Goal: Navigation & Orientation: Find specific page/section

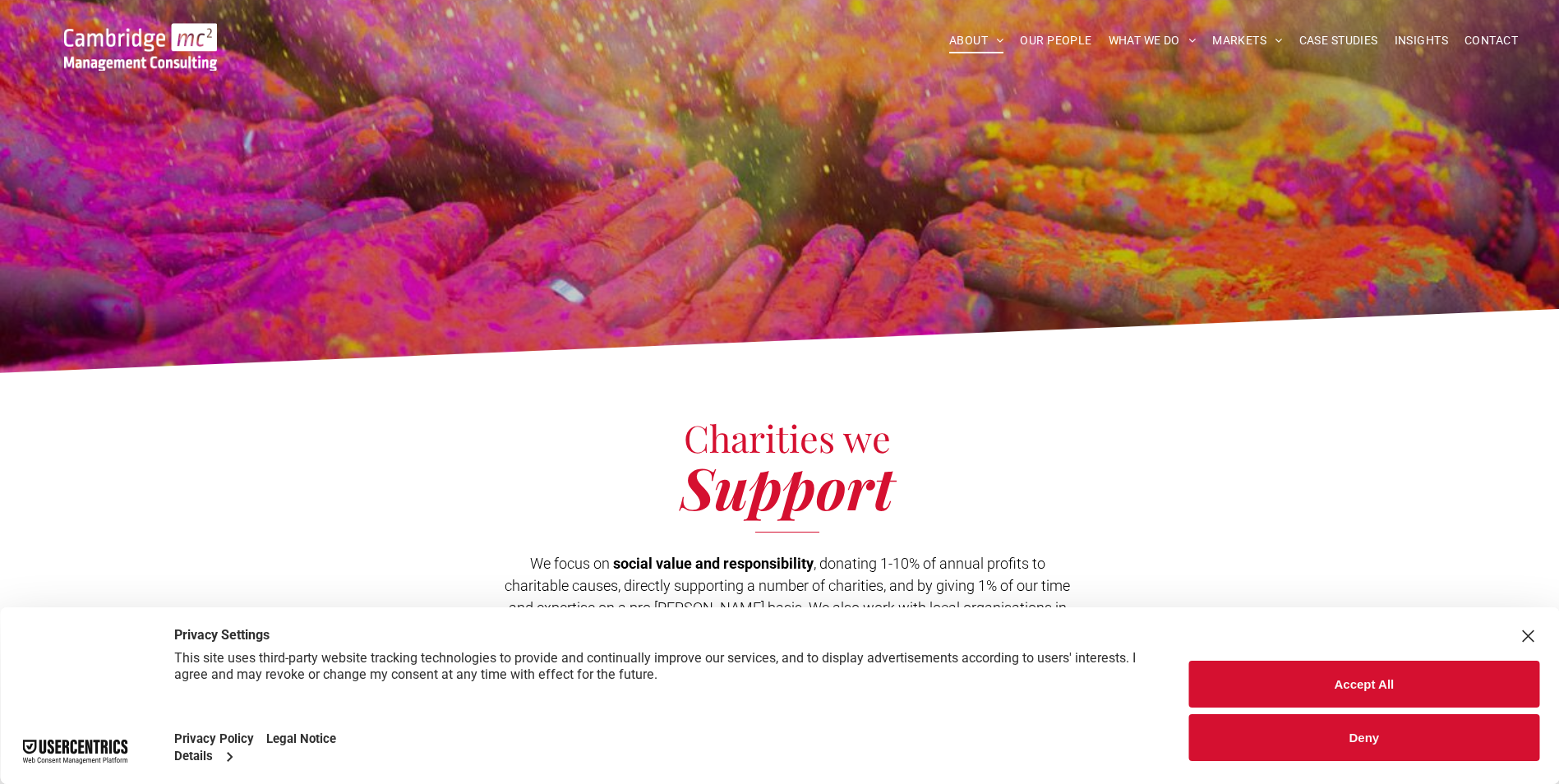
click at [1321, 679] on button "Accept All" at bounding box center [1364, 684] width 350 height 47
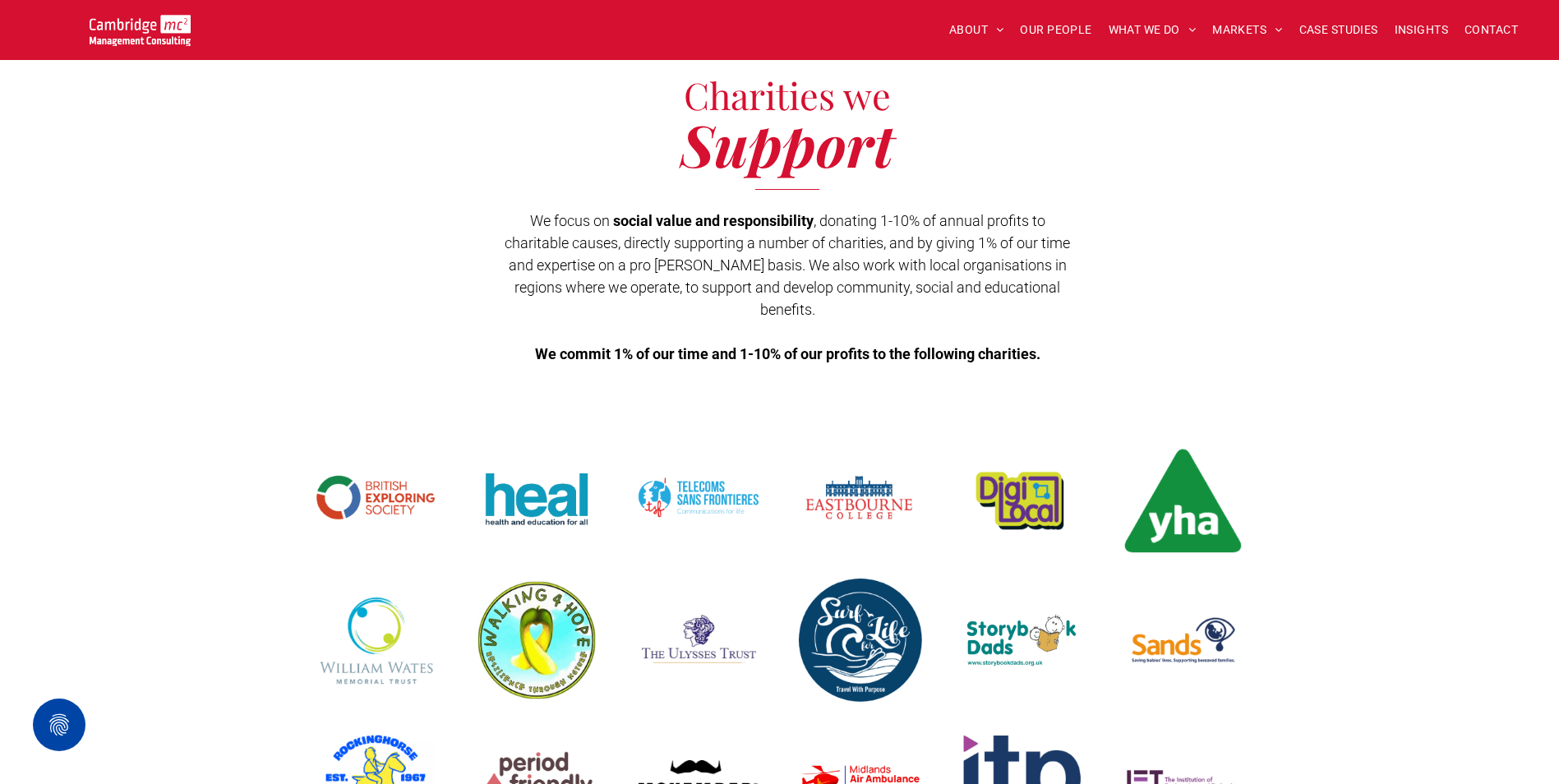
scroll to position [329, 0]
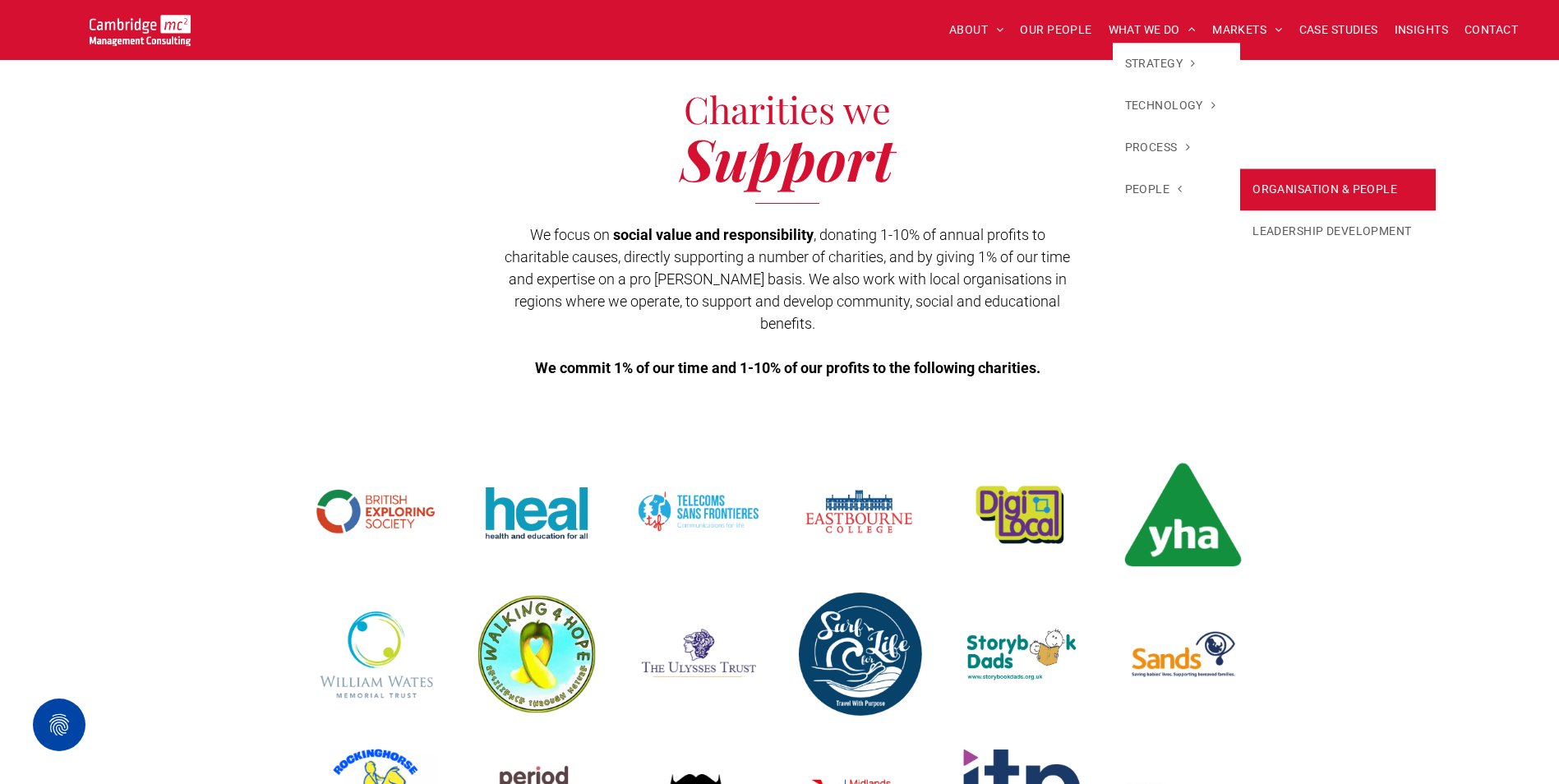
click at [1272, 188] on link "ORGANISATION & PEOPLE" at bounding box center [1338, 190] width 196 height 42
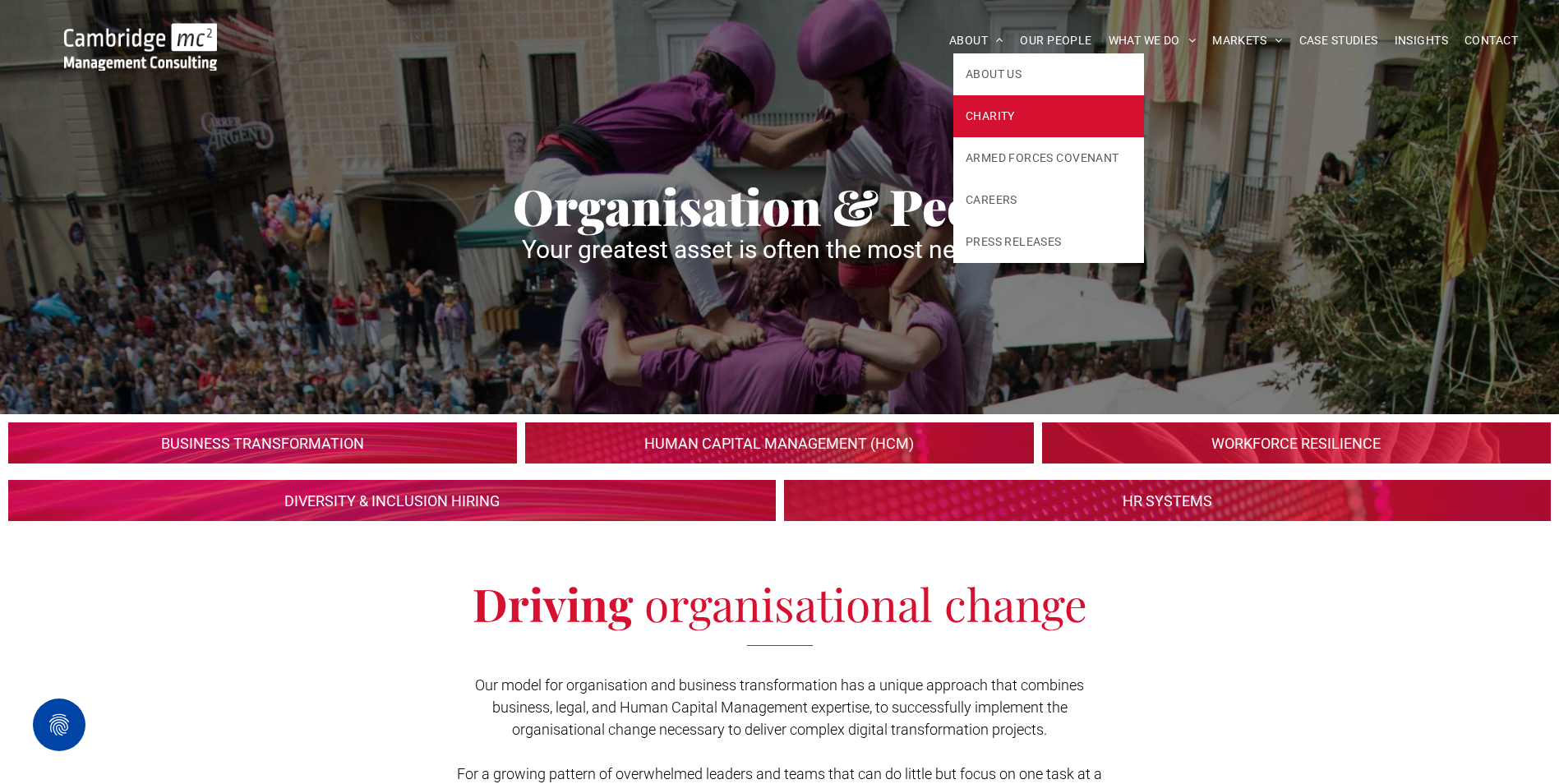
click at [988, 109] on span "CHARITY" at bounding box center [990, 116] width 49 height 17
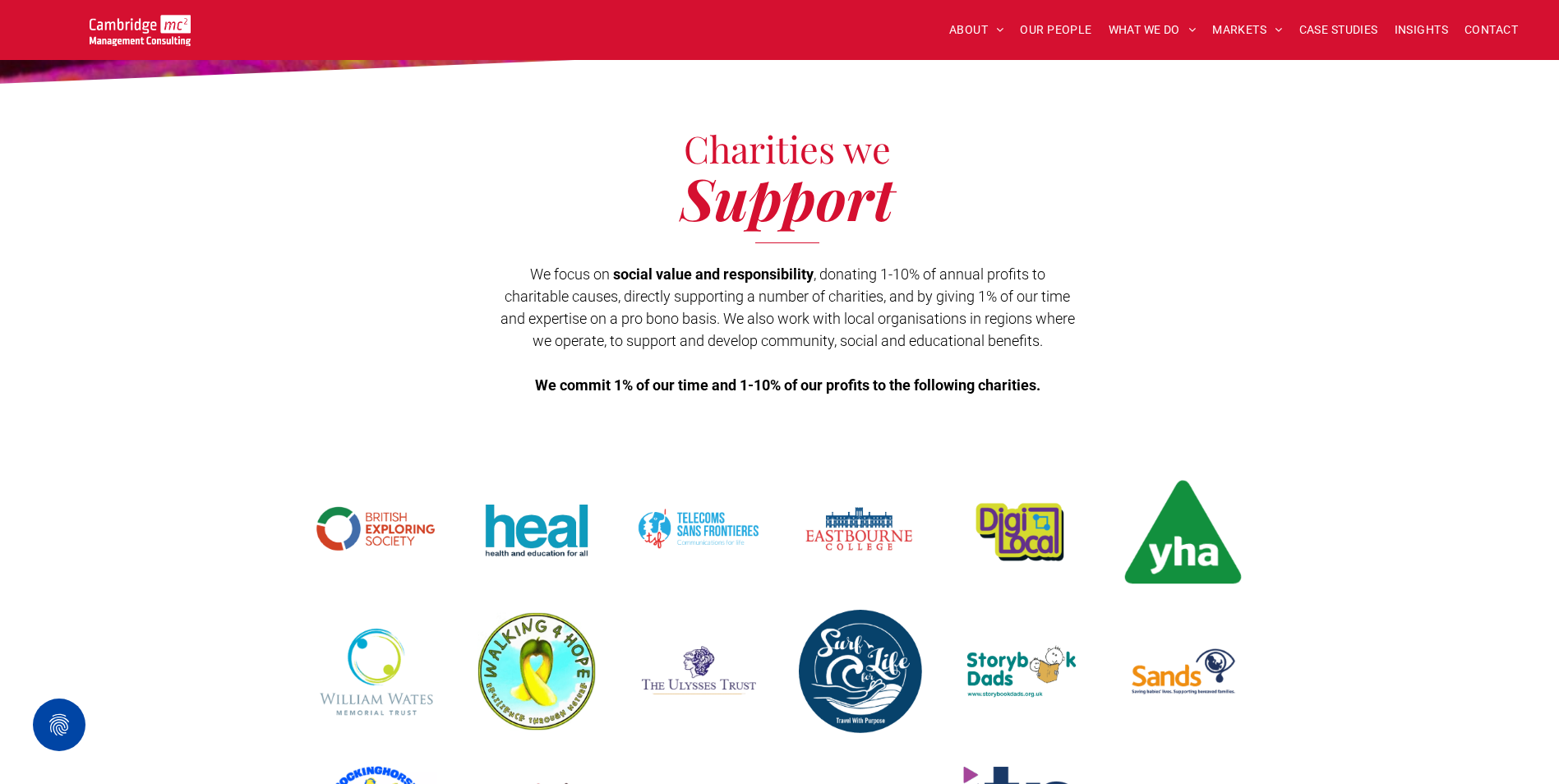
scroll to position [246, 0]
